Goal: Understand process/instructions: Learn how to perform a task or action

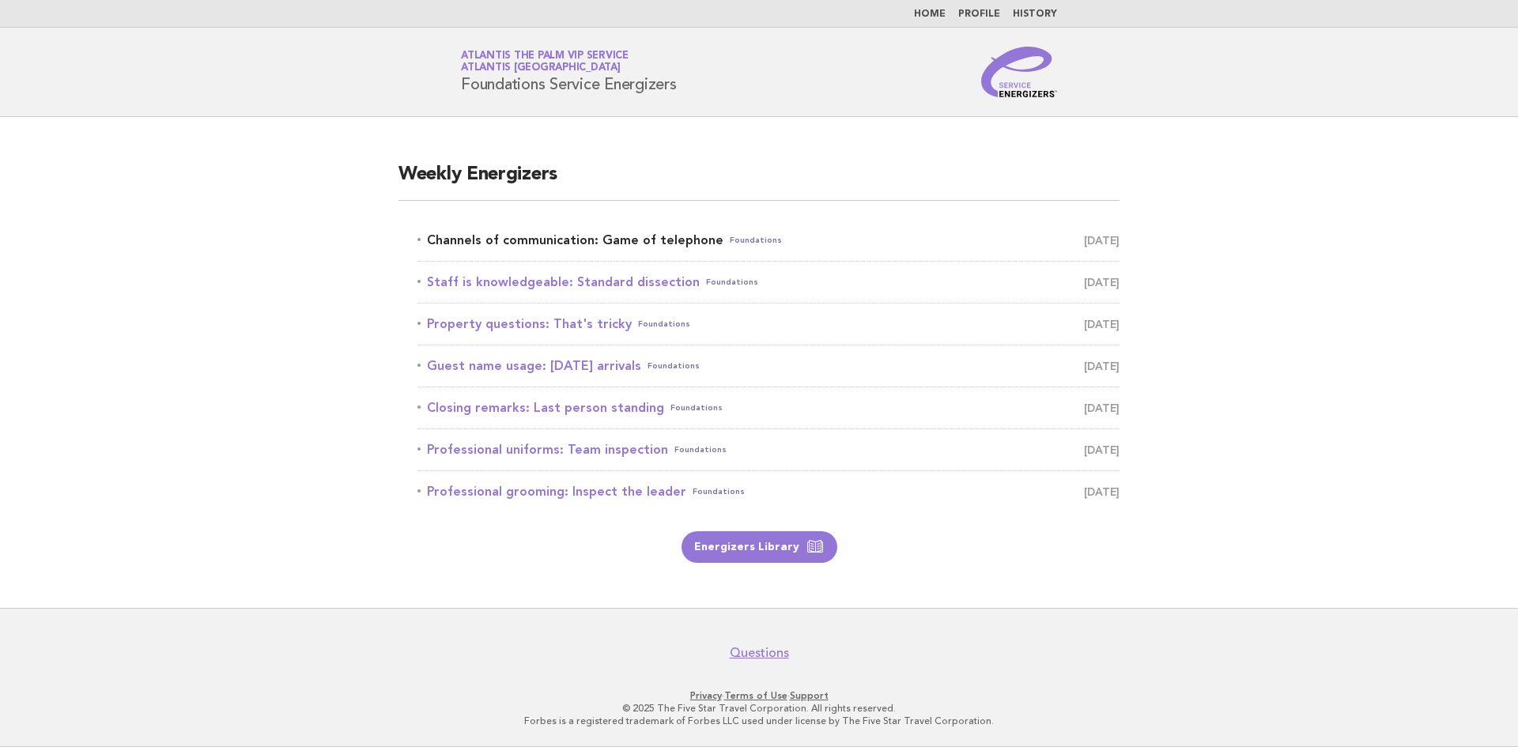
click at [553, 240] on link "Channels of communication: Game of telephone Foundations [DATE]" at bounding box center [768, 240] width 702 height 22
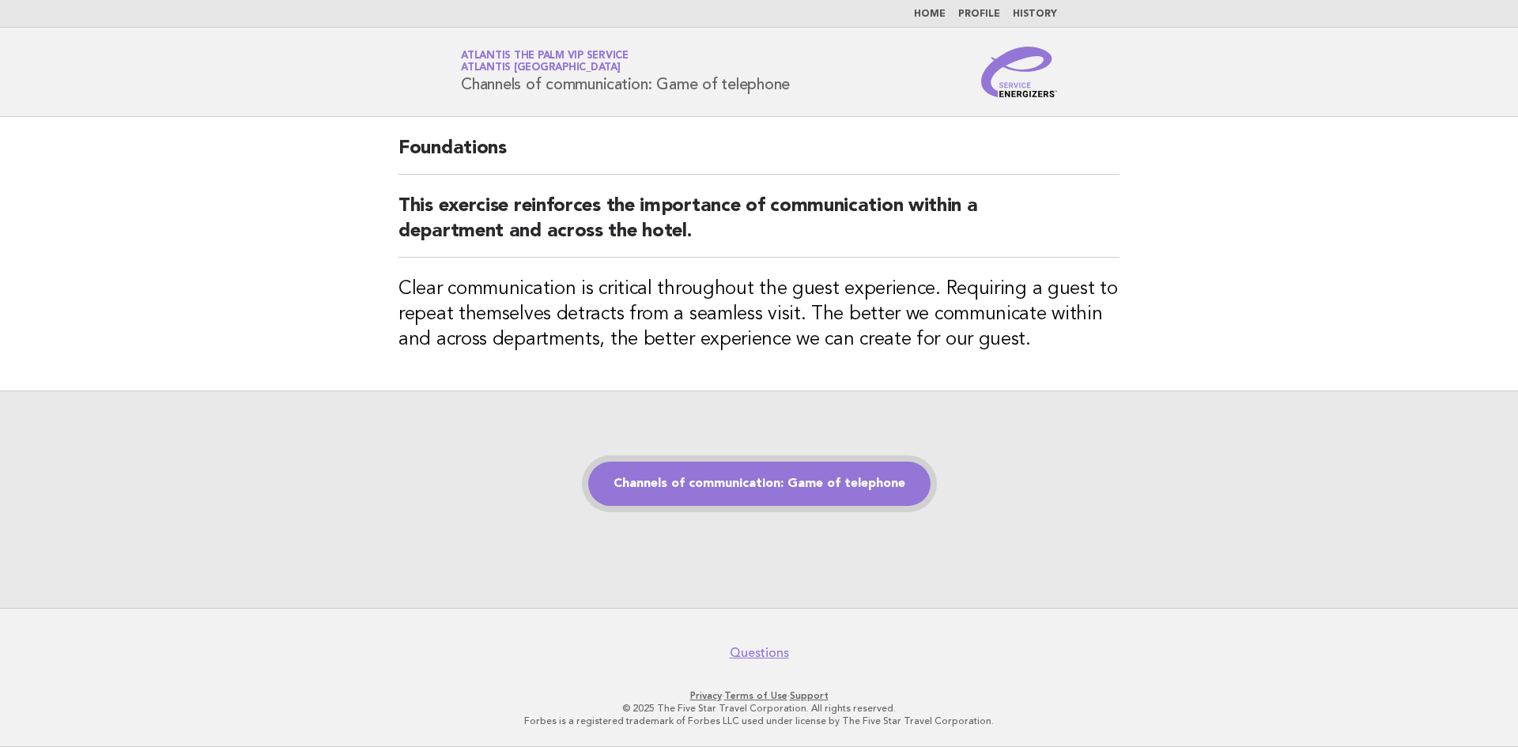
click at [732, 483] on link "Channels of communication: Game of telephone" at bounding box center [759, 484] width 342 height 44
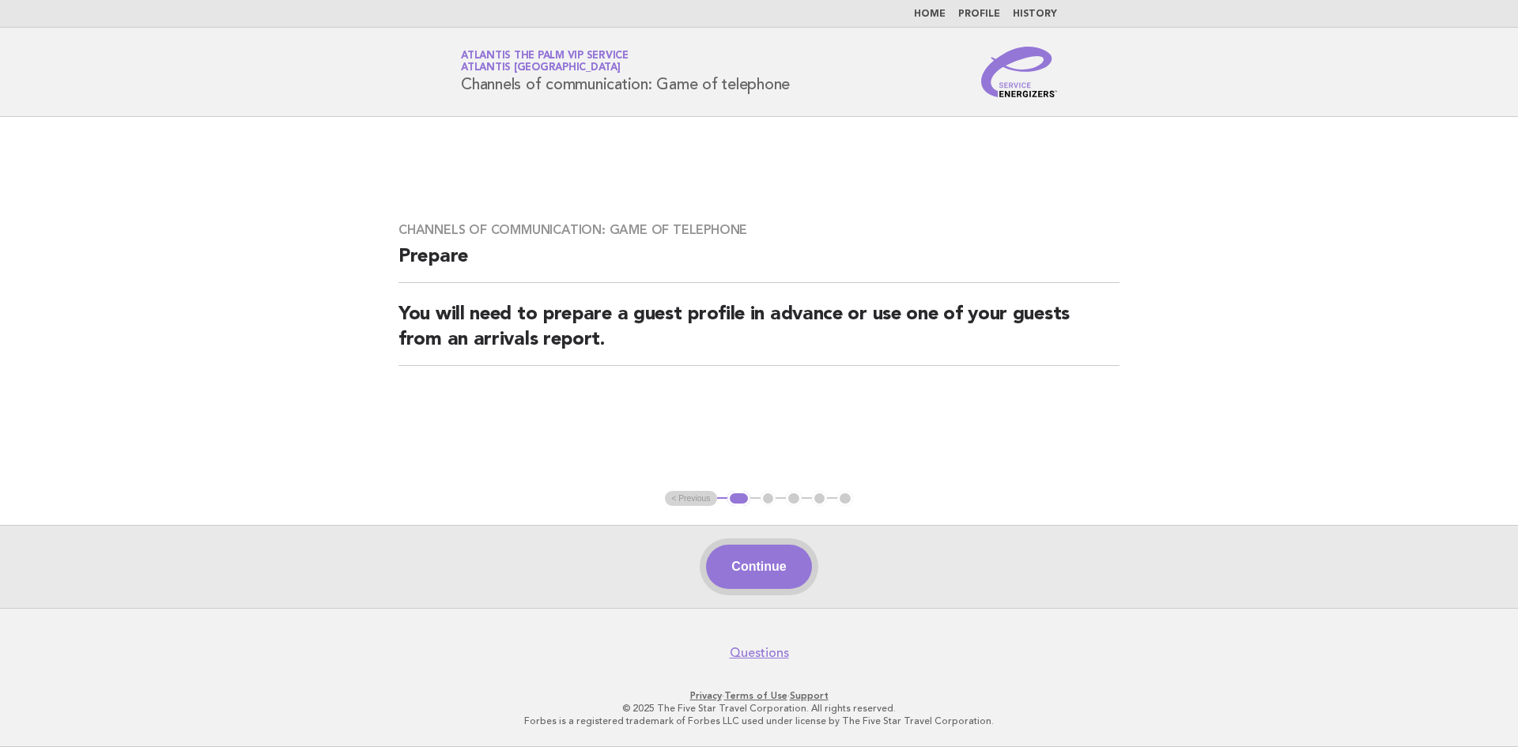
click at [748, 557] on button "Continue" at bounding box center [758, 567] width 105 height 44
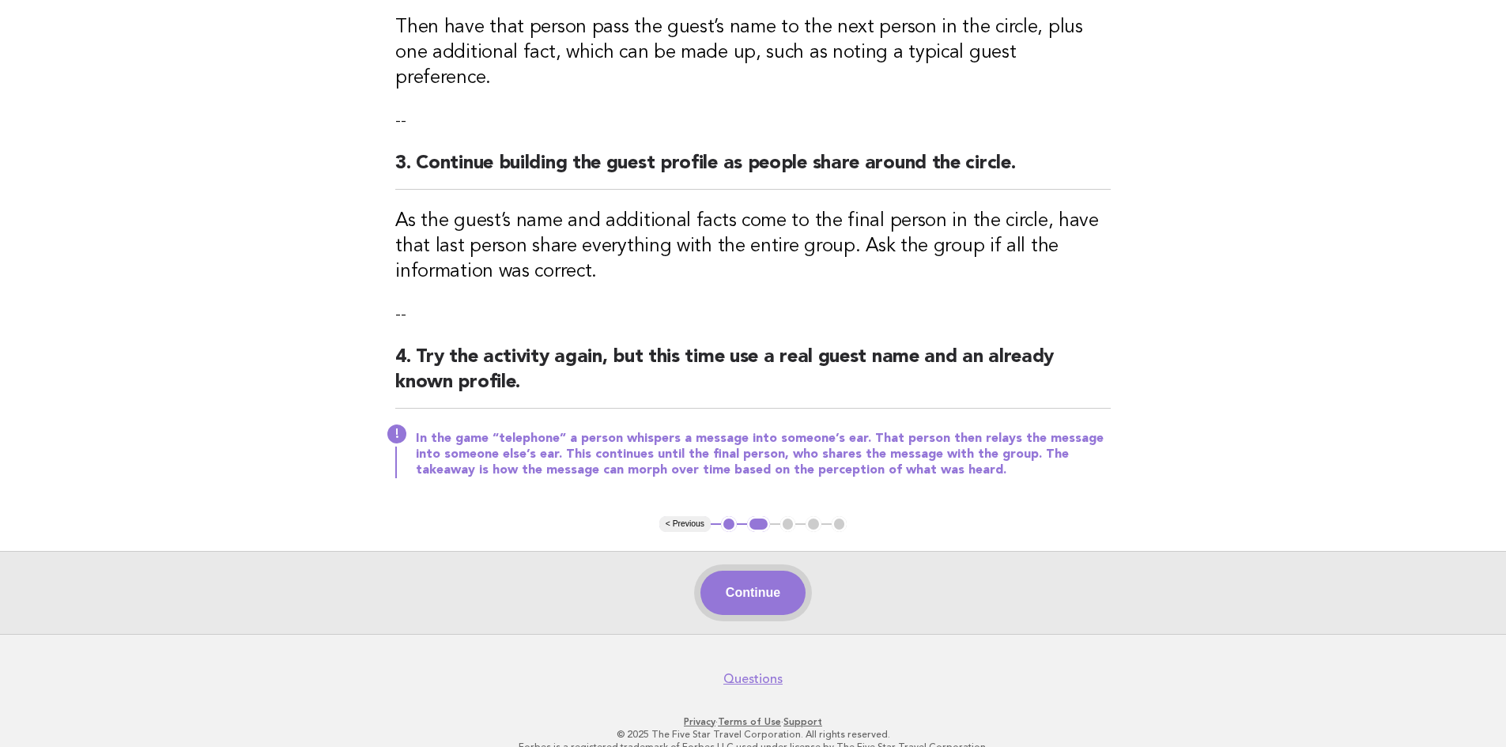
drag, startPoint x: 760, startPoint y: 570, endPoint x: 862, endPoint y: 715, distance: 177.0
click at [762, 571] on button "Continue" at bounding box center [752, 593] width 105 height 44
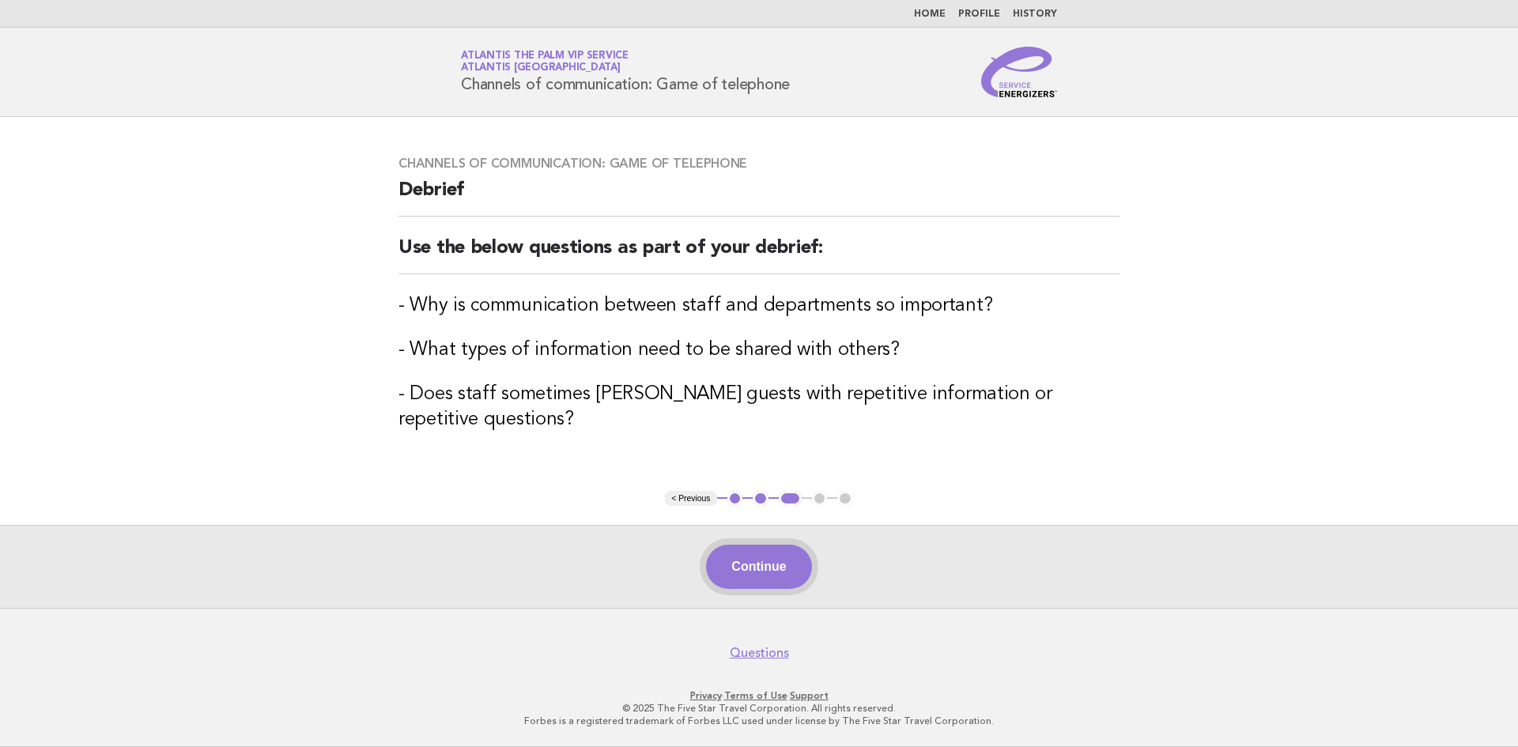
click at [734, 565] on button "Continue" at bounding box center [758, 567] width 105 height 44
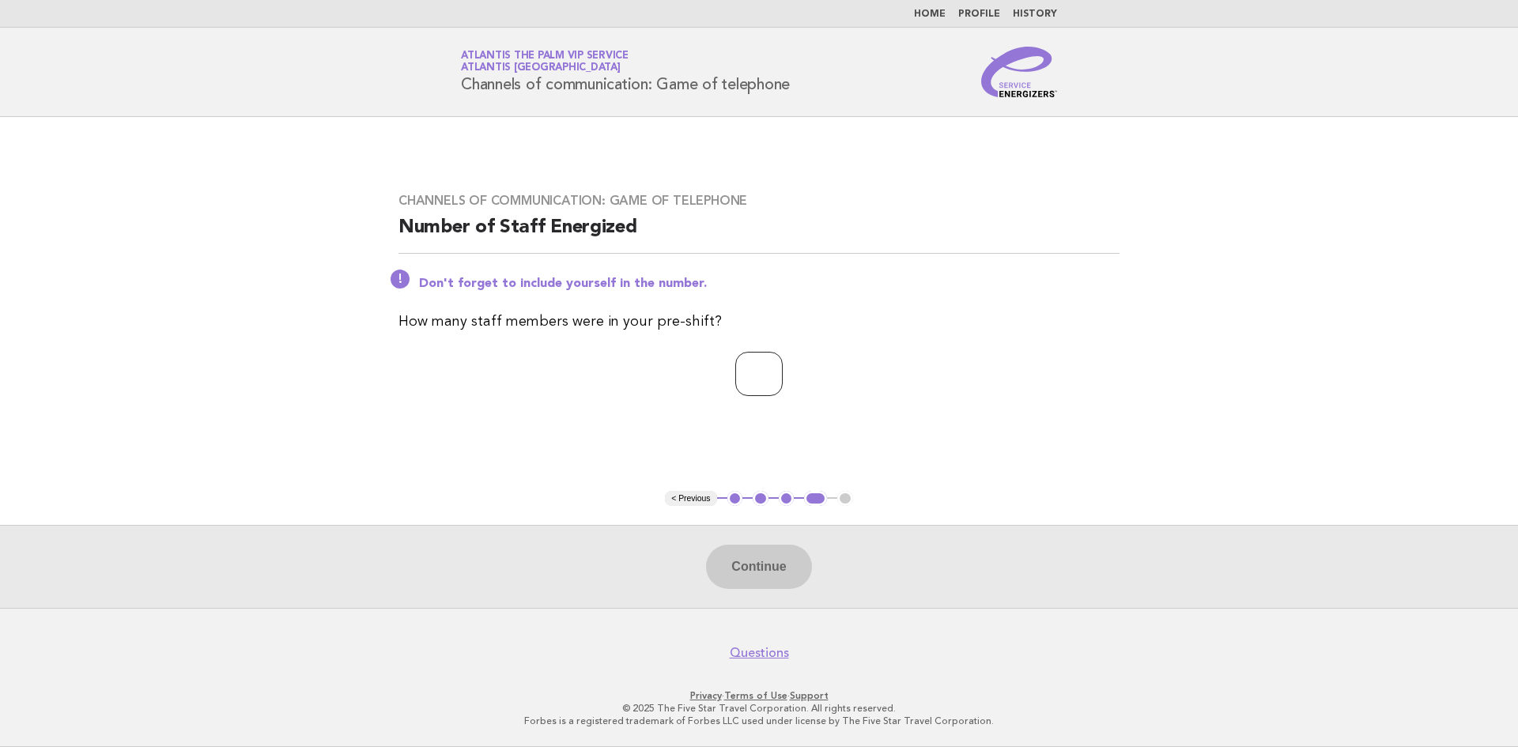
click at [768, 368] on input "number" at bounding box center [758, 374] width 47 height 44
type input "*"
click at [736, 566] on button "Continue" at bounding box center [758, 567] width 105 height 44
